Goal: Task Accomplishment & Management: Manage account settings

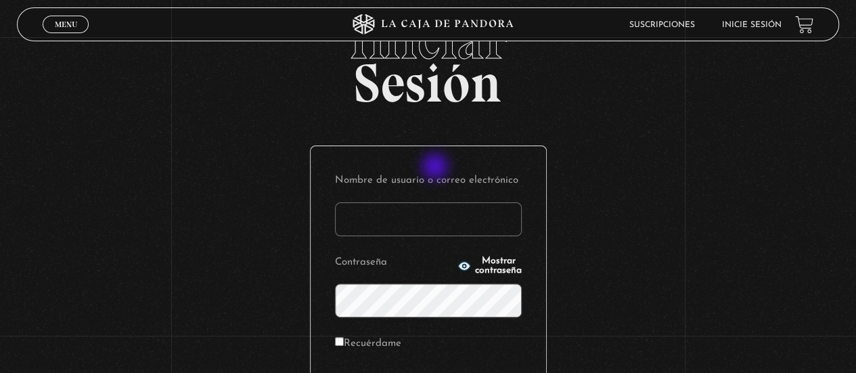
scroll to position [68, 0]
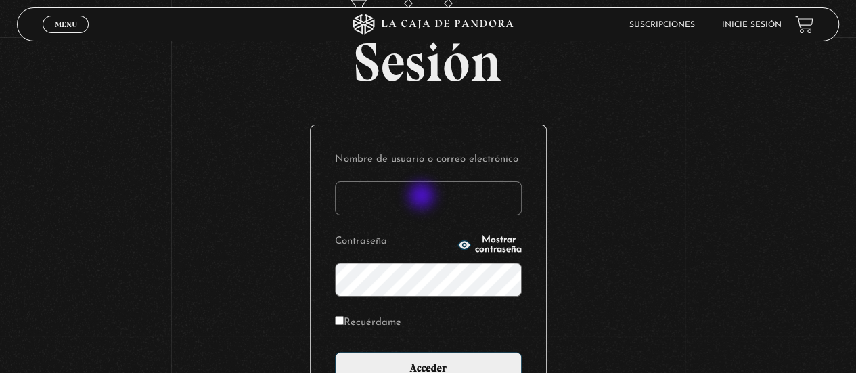
click at [423, 197] on input "Nombre de usuario o correo electrónico" at bounding box center [428, 198] width 187 height 34
type input "[EMAIL_ADDRESS][DOMAIN_NAME]"
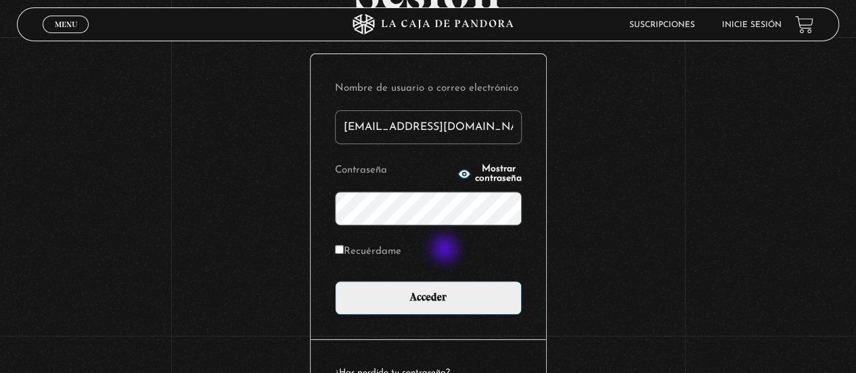
scroll to position [203, 0]
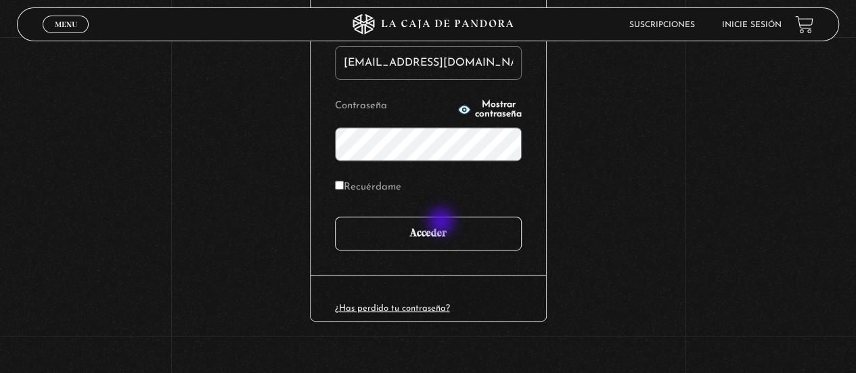
click at [443, 223] on input "Acceder" at bounding box center [428, 234] width 187 height 34
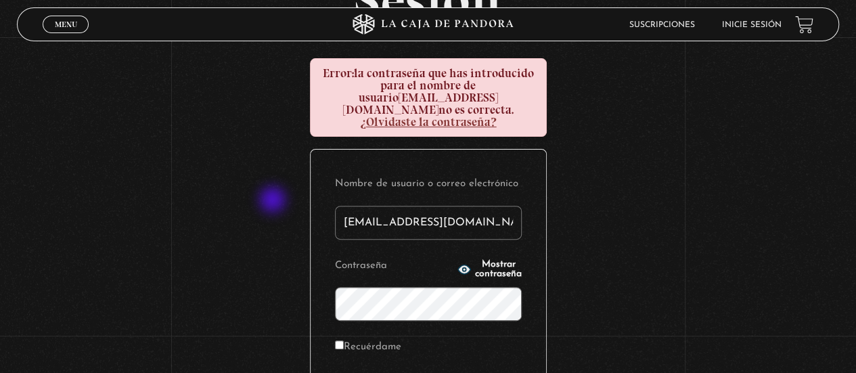
scroll to position [135, 0]
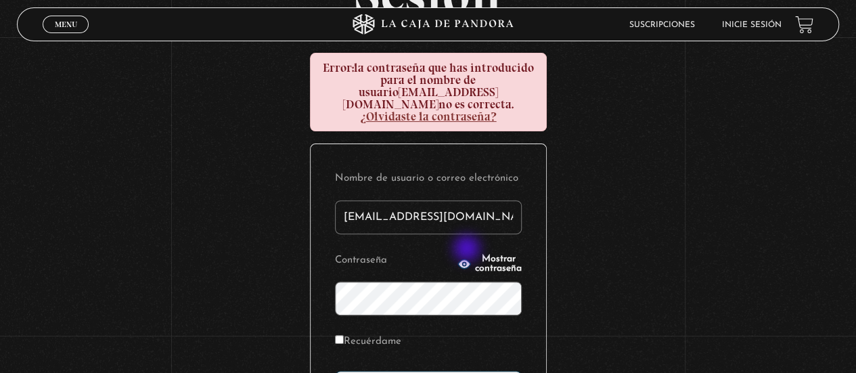
click at [475, 254] on span "Mostrar contraseña" at bounding box center [498, 263] width 47 height 19
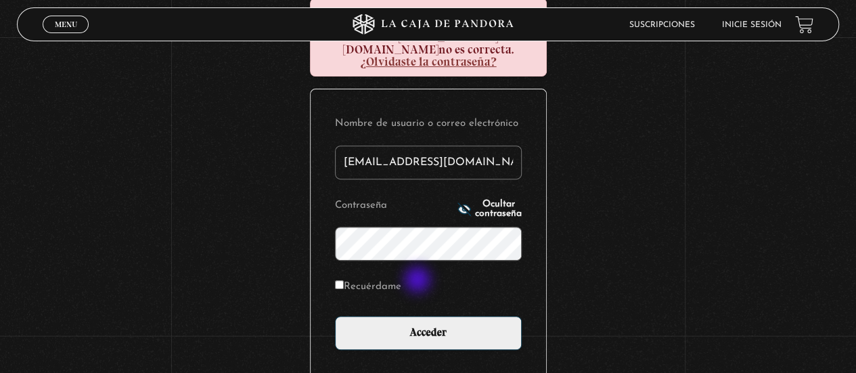
scroll to position [203, 0]
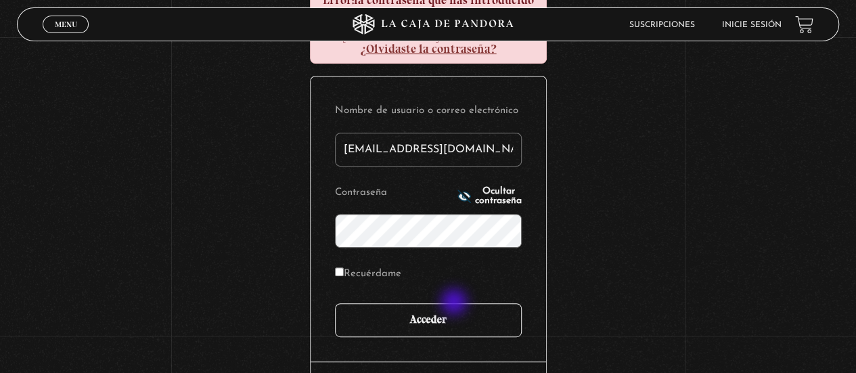
click at [455, 303] on input "Acceder" at bounding box center [428, 320] width 187 height 34
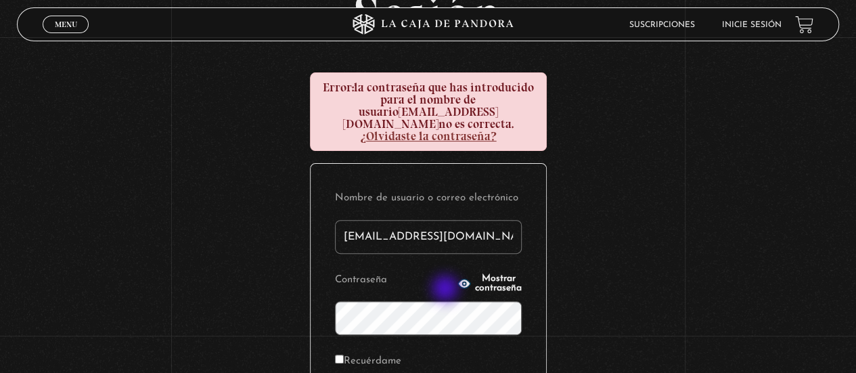
scroll to position [135, 0]
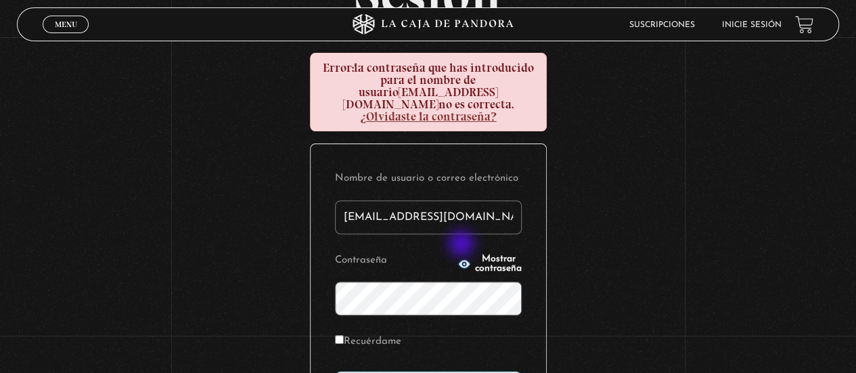
click at [463, 254] on button "Mostrar contraseña" at bounding box center [489, 263] width 64 height 19
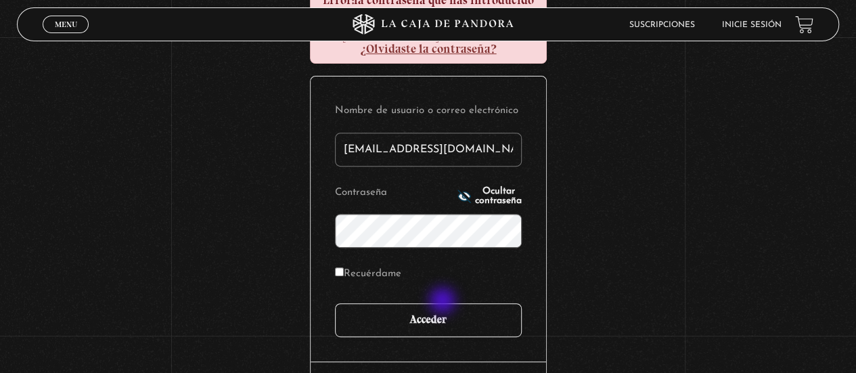
click at [444, 303] on input "Acceder" at bounding box center [428, 320] width 187 height 34
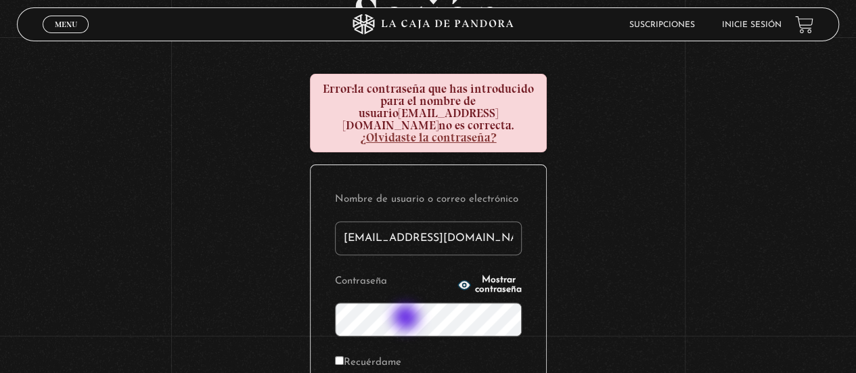
scroll to position [135, 0]
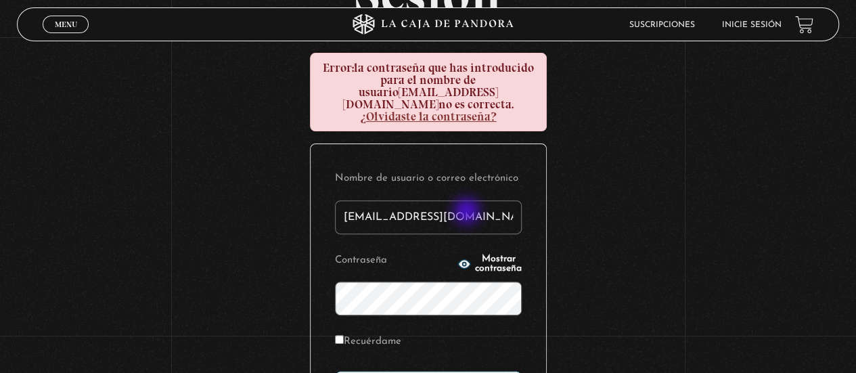
click at [468, 212] on input "[EMAIL_ADDRESS][DOMAIN_NAME]" at bounding box center [428, 217] width 187 height 34
